Goal: Task Accomplishment & Management: Use online tool/utility

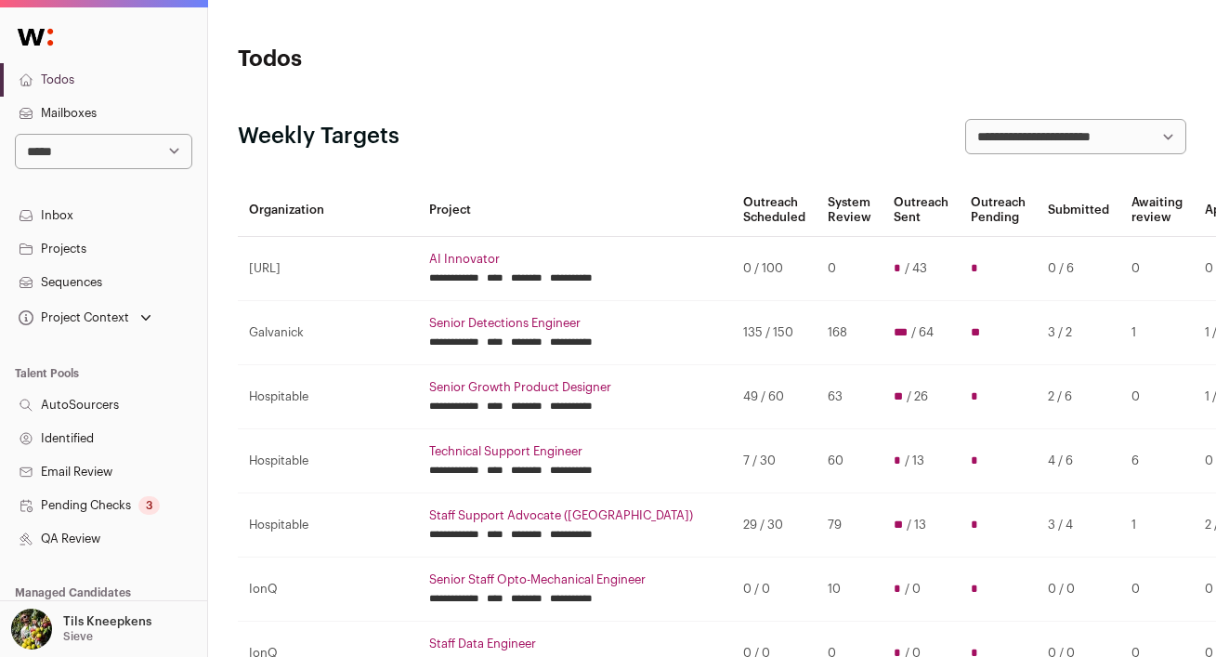
click at [103, 114] on link "Mailboxes" at bounding box center [103, 113] width 207 height 33
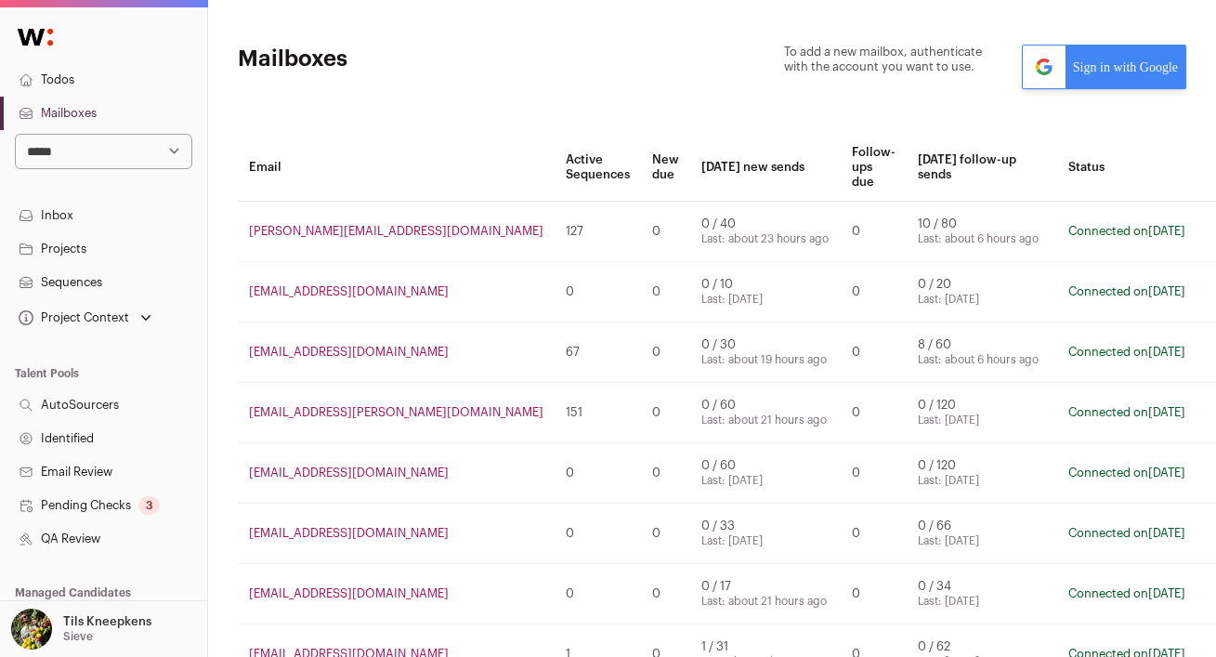
click at [1117, 72] on link "Sign in with Google" at bounding box center [1104, 67] width 164 height 45
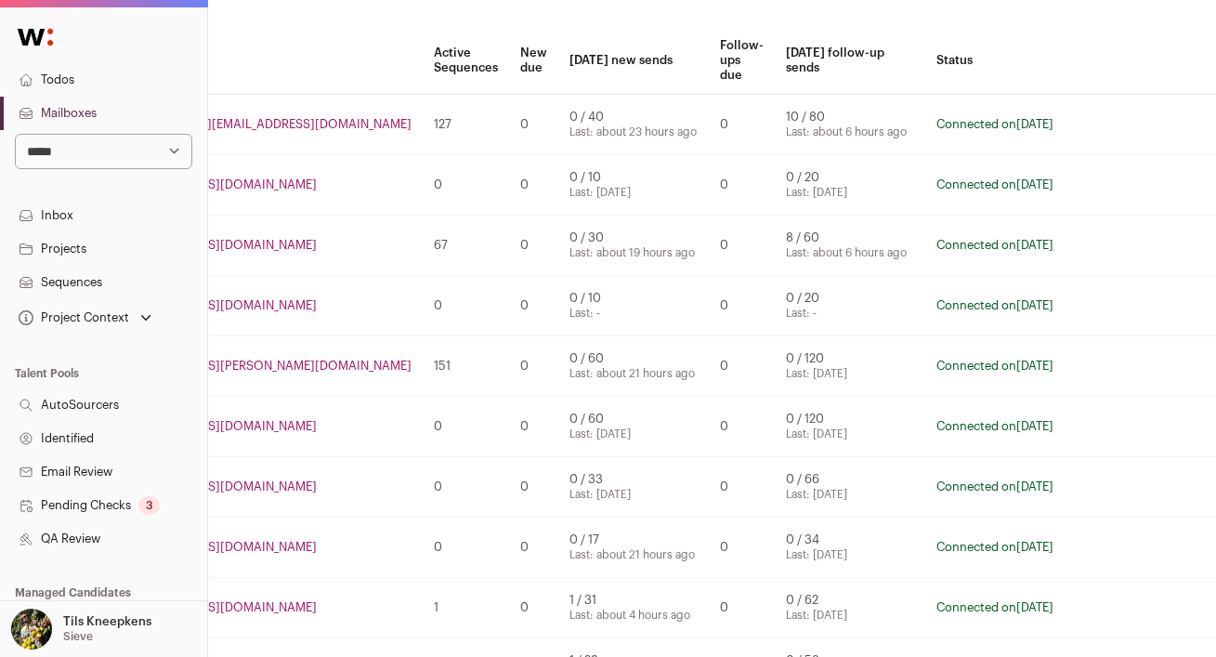
scroll to position [166, 165]
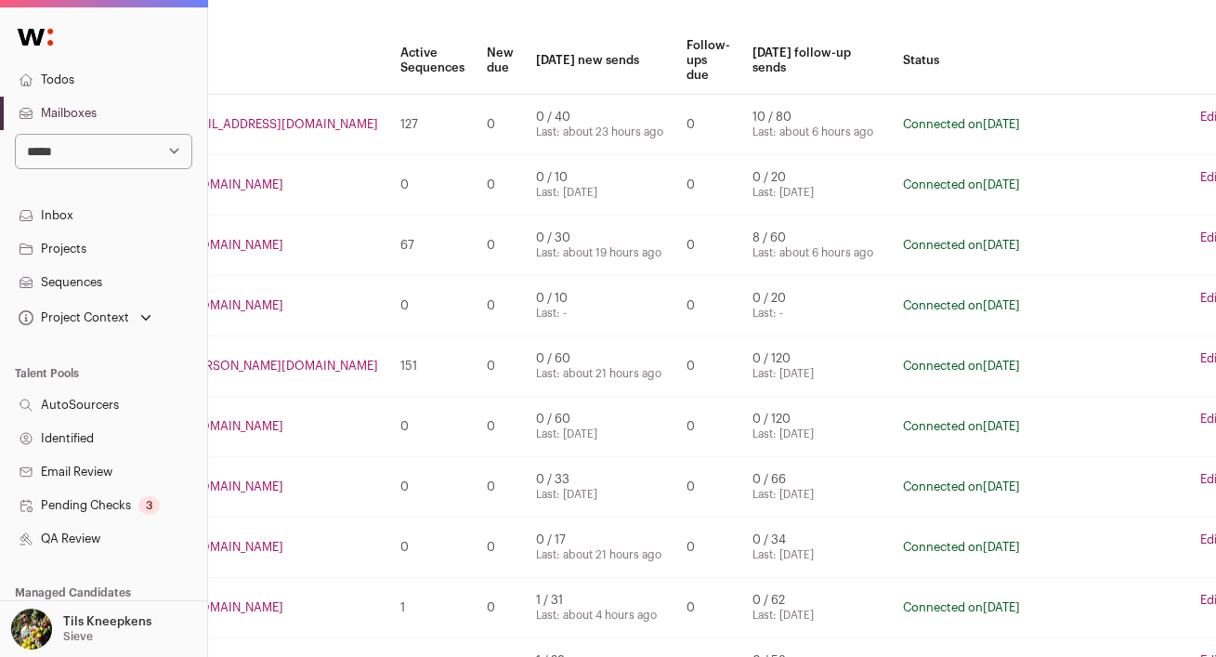
click at [1200, 297] on link "Edit" at bounding box center [1210, 298] width 21 height 15
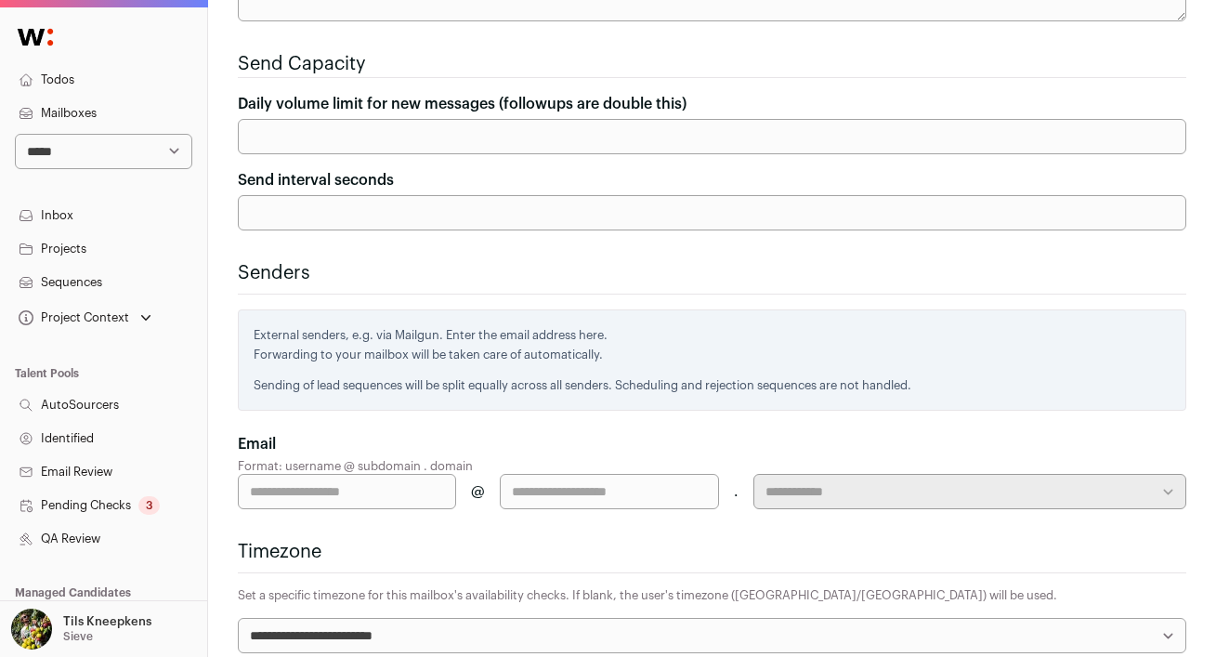
scroll to position [726, 0]
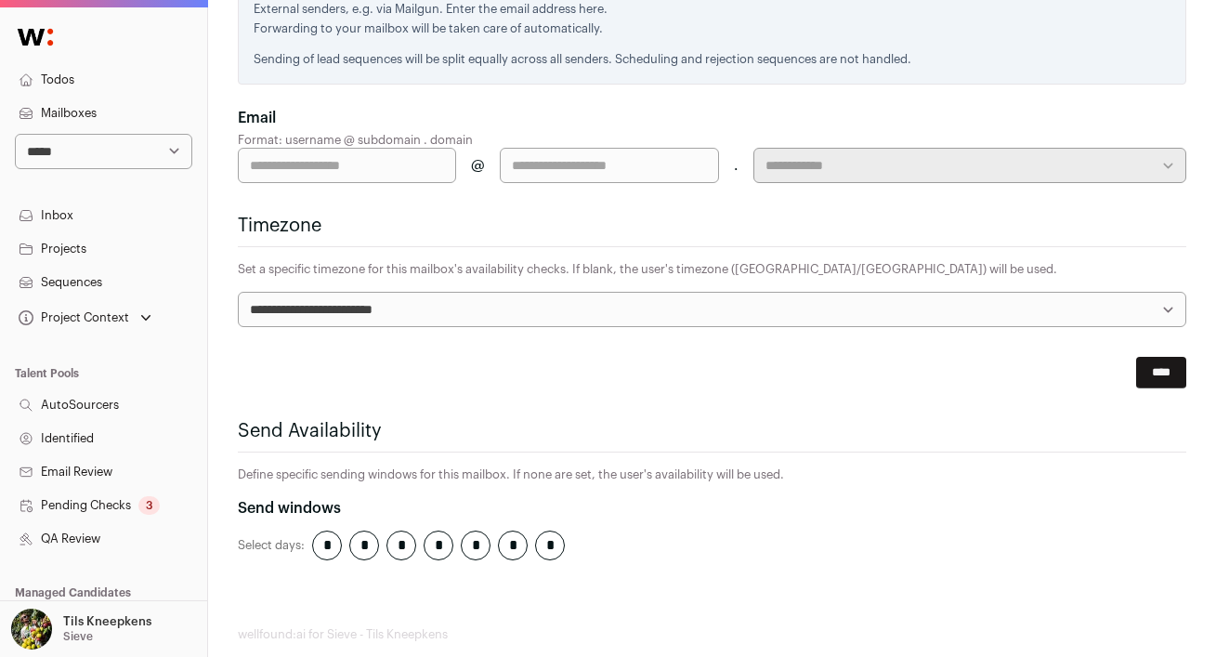
click at [1139, 357] on input "****" at bounding box center [1161, 373] width 50 height 32
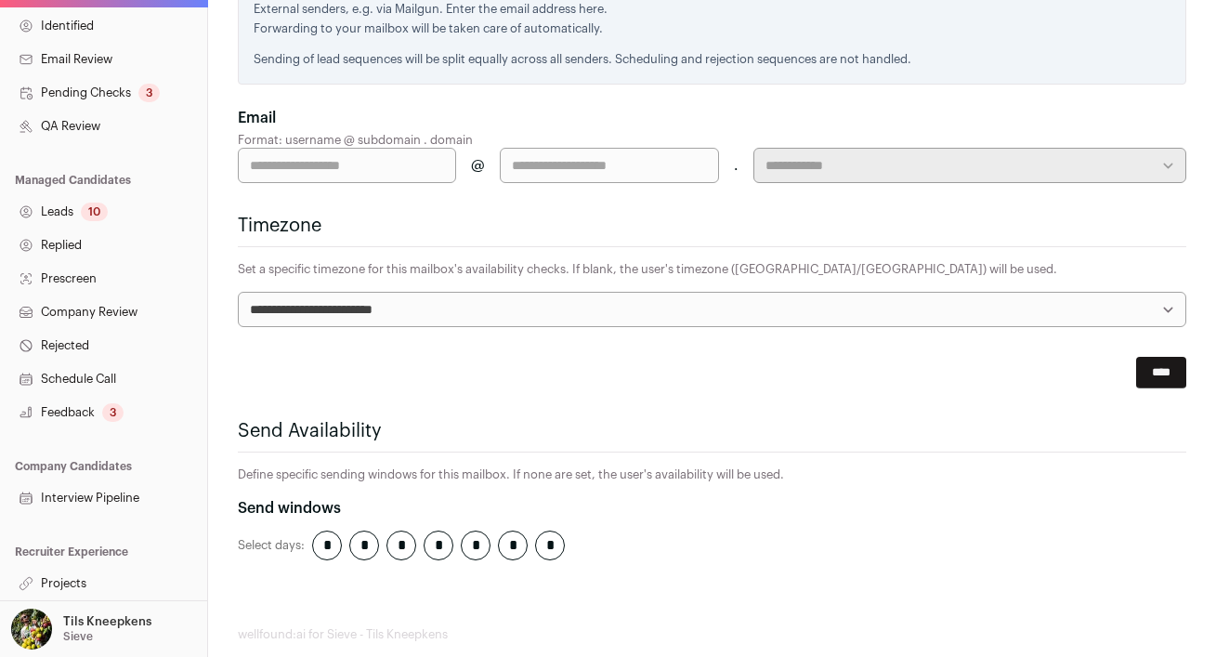
scroll to position [0, 0]
